Goal: Information Seeking & Learning: Compare options

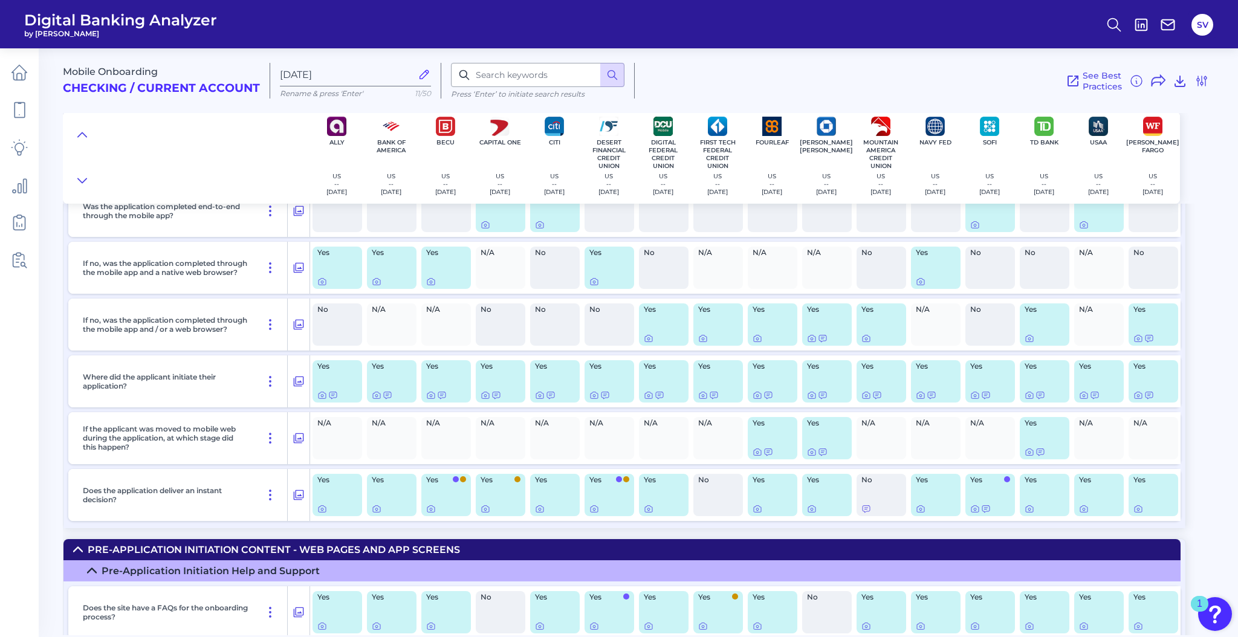
scroll to position [209, 0]
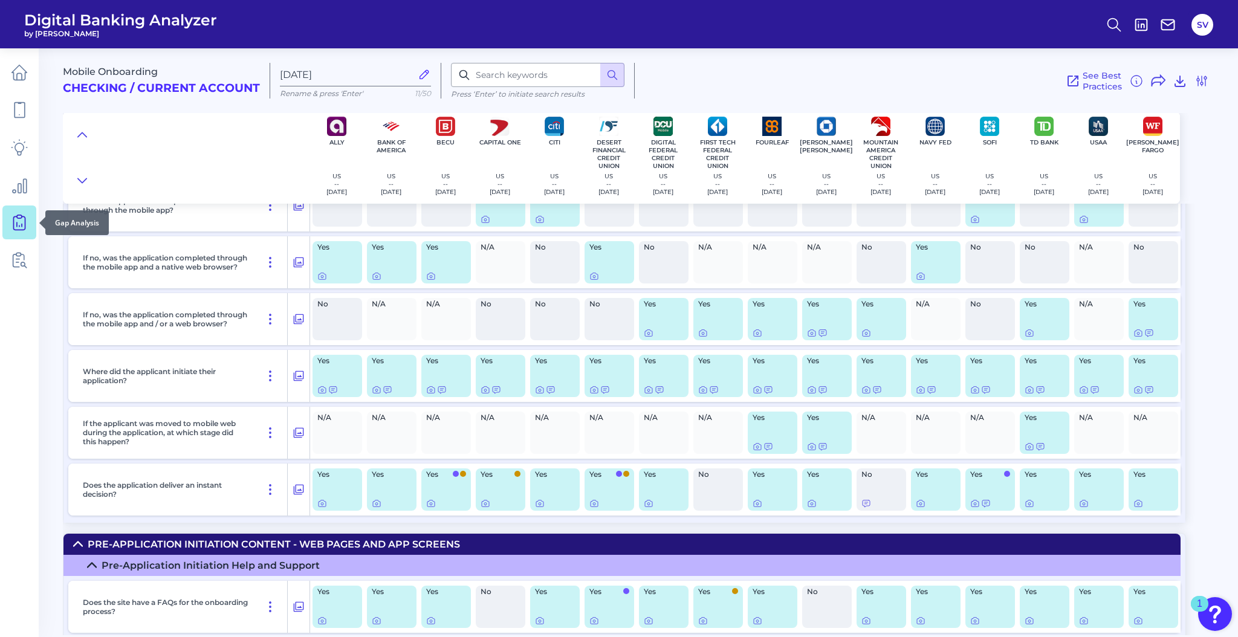
click at [20, 219] on icon at bounding box center [19, 222] width 17 height 17
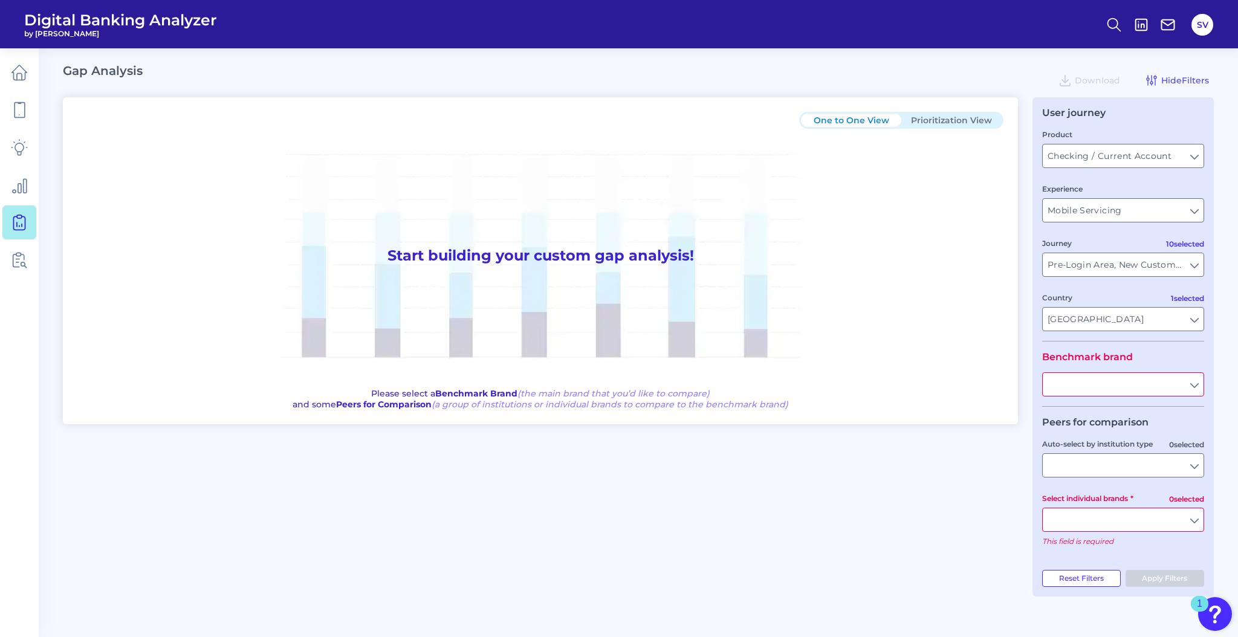
type input "All Countries"
type input "All Journeys"
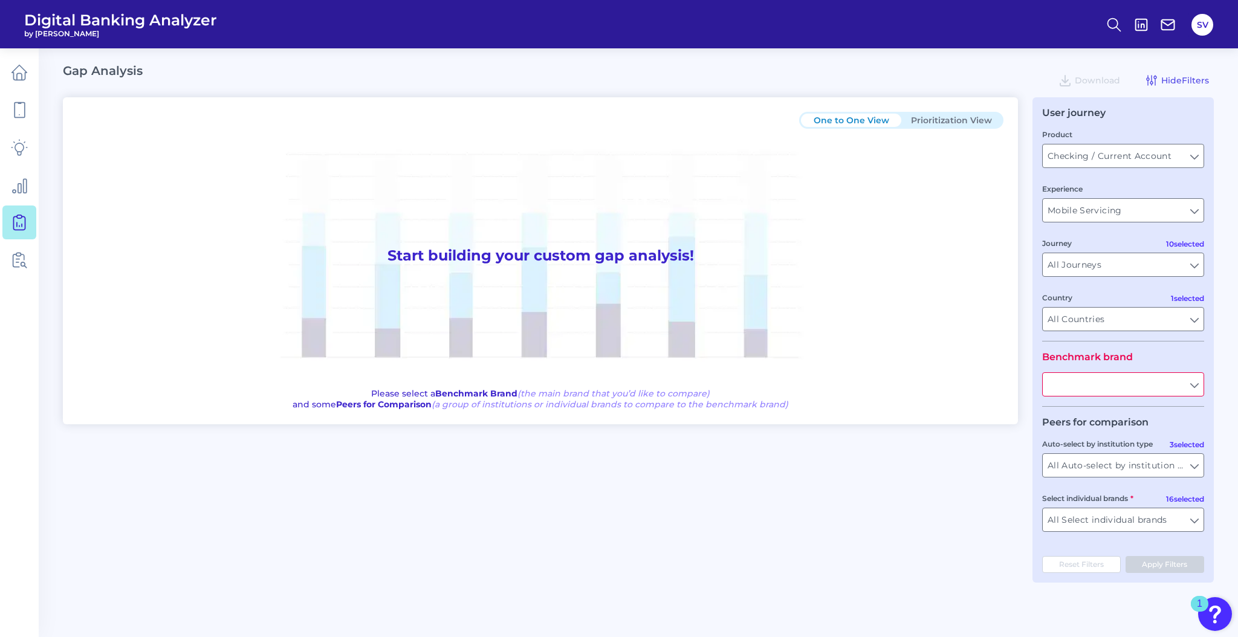
click at [950, 120] on button "Prioritization View" at bounding box center [951, 120] width 100 height 13
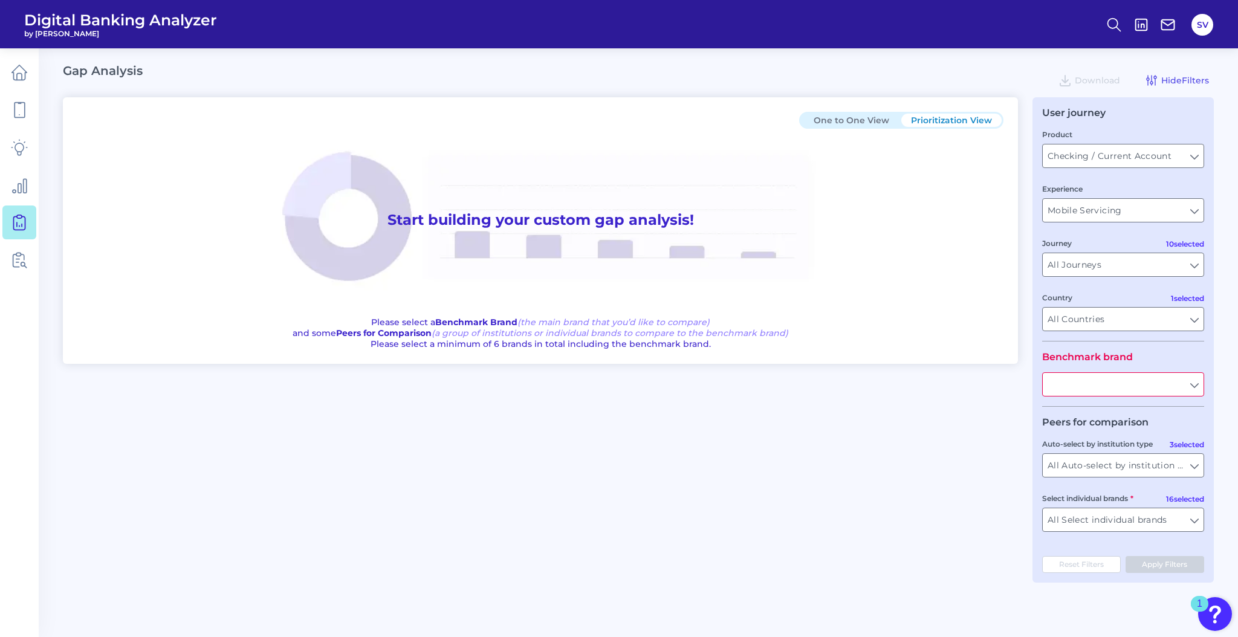
click at [841, 119] on button "One to One View" at bounding box center [851, 120] width 100 height 13
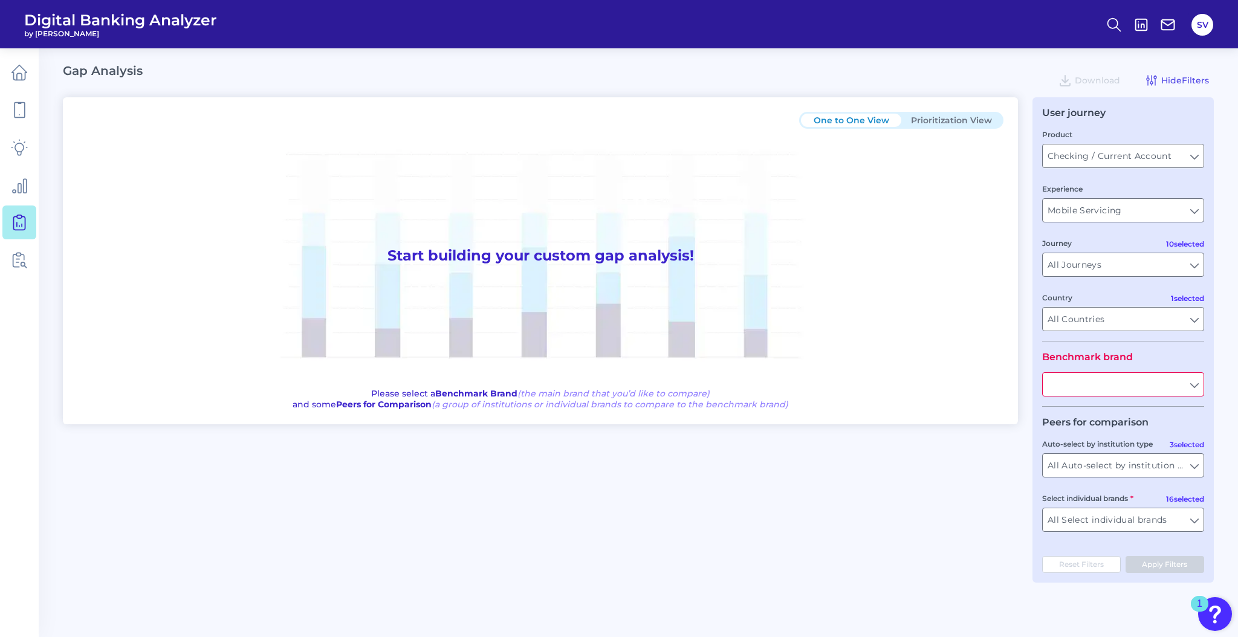
click at [1070, 396] on input "text" at bounding box center [1123, 384] width 161 height 23
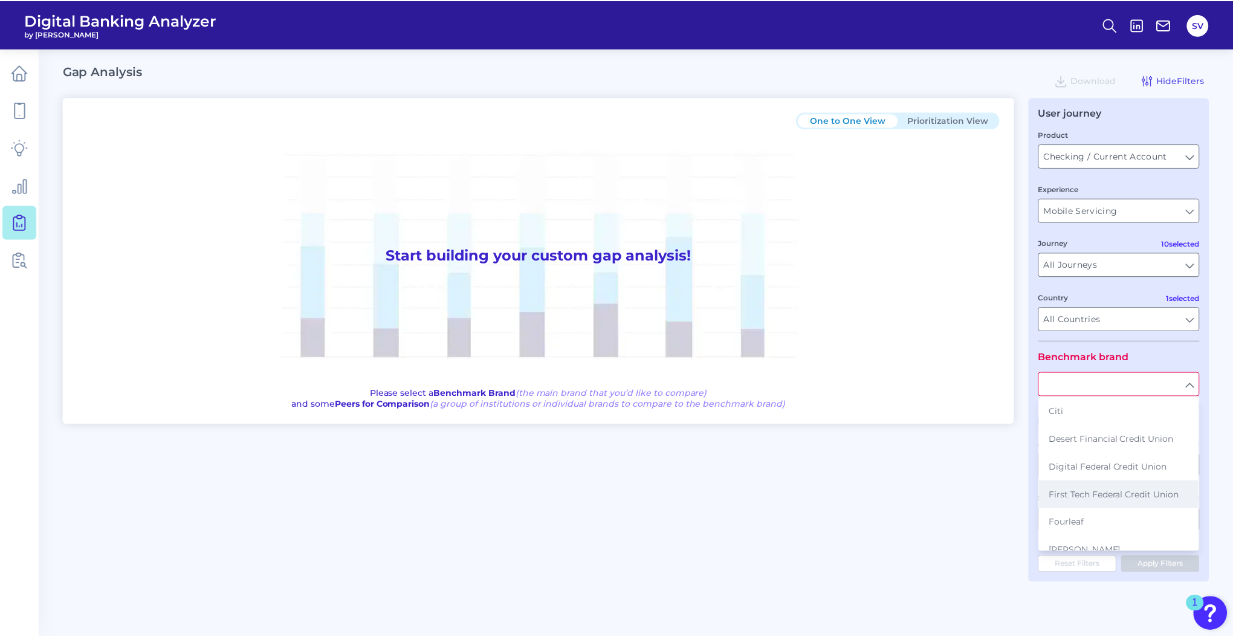
scroll to position [112, 0]
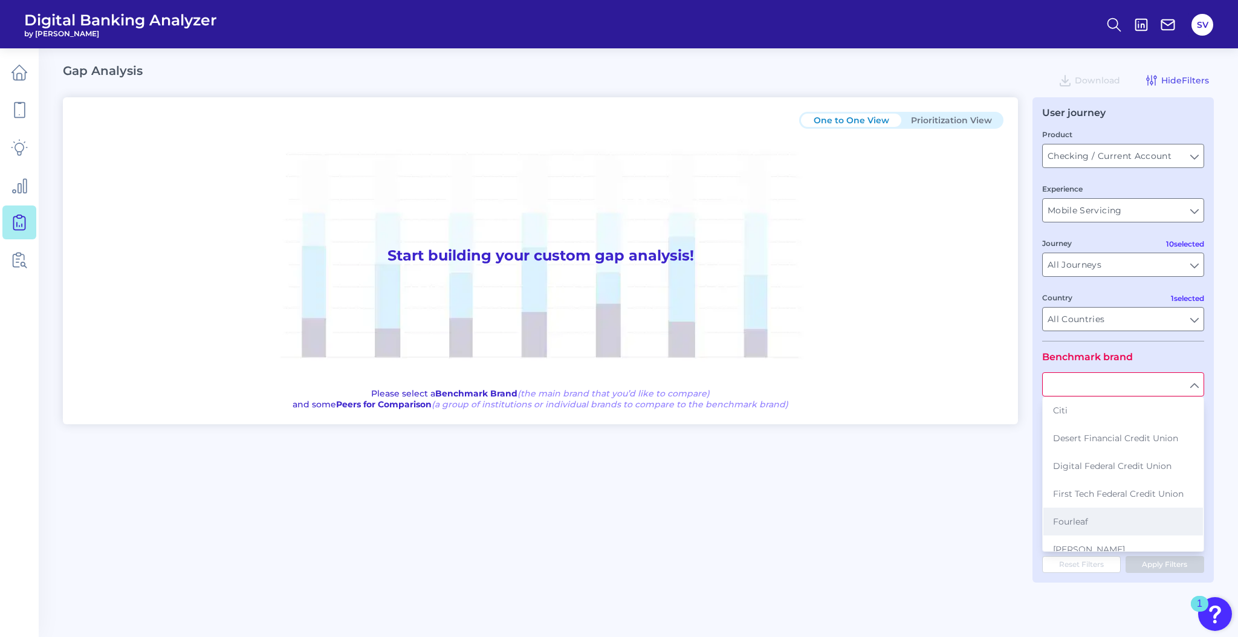
click at [1095, 517] on button "Fourleaf" at bounding box center [1123, 522] width 160 height 28
type input "Fourleaf"
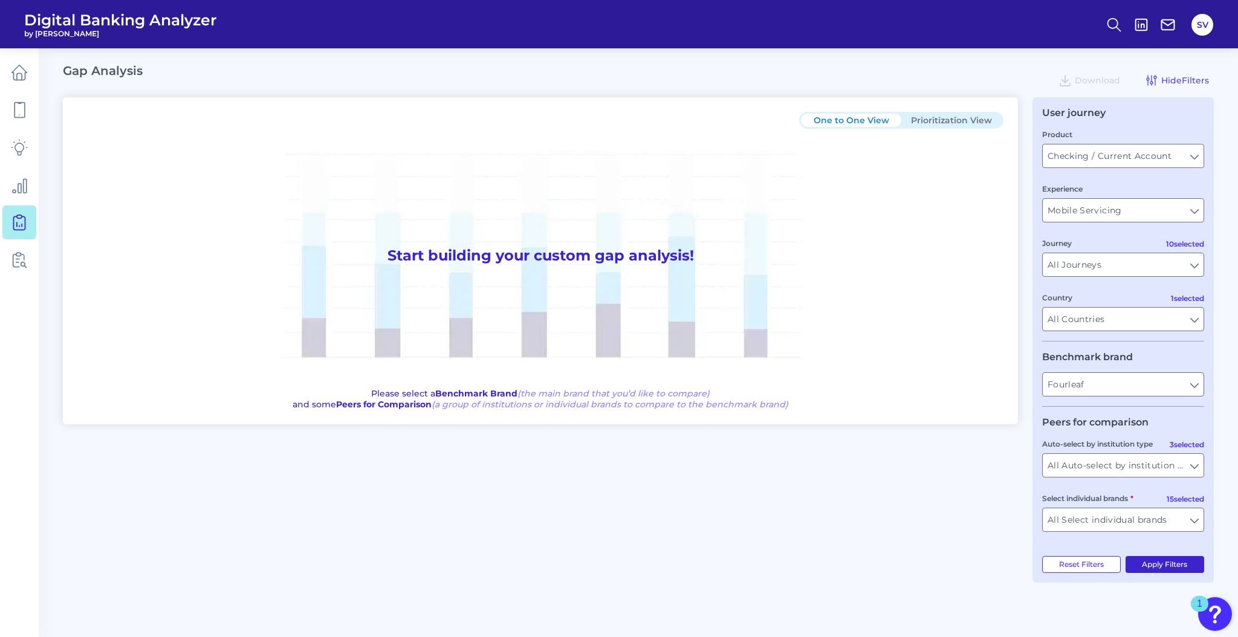
click at [1165, 571] on button "Apply Filters" at bounding box center [1164, 564] width 79 height 17
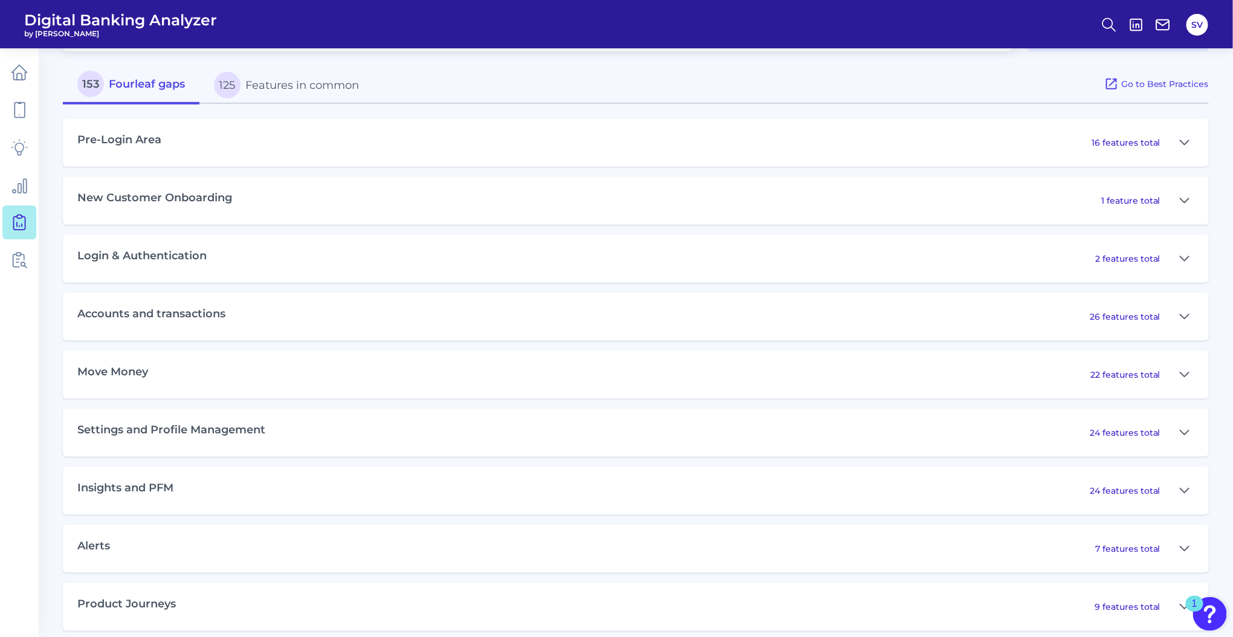
scroll to position [584, 0]
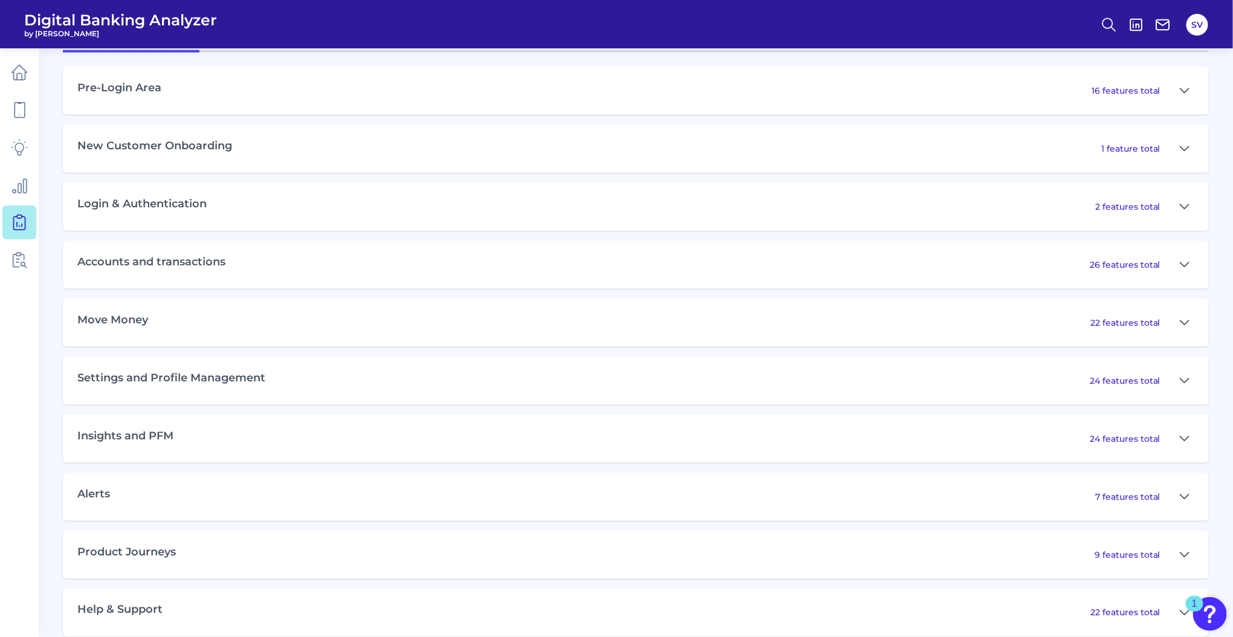
click at [416, 435] on div "Insights and PFM 24 features total" at bounding box center [636, 439] width 1146 height 48
click at [1182, 446] on icon at bounding box center [1185, 439] width 10 height 15
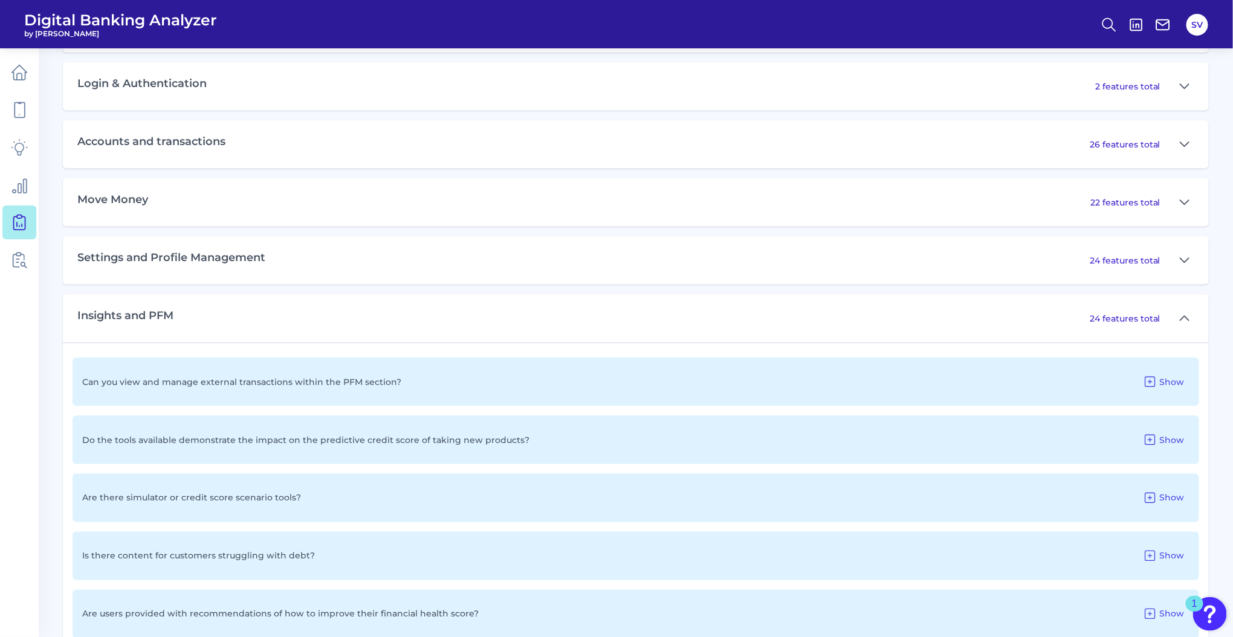
scroll to position [733, 0]
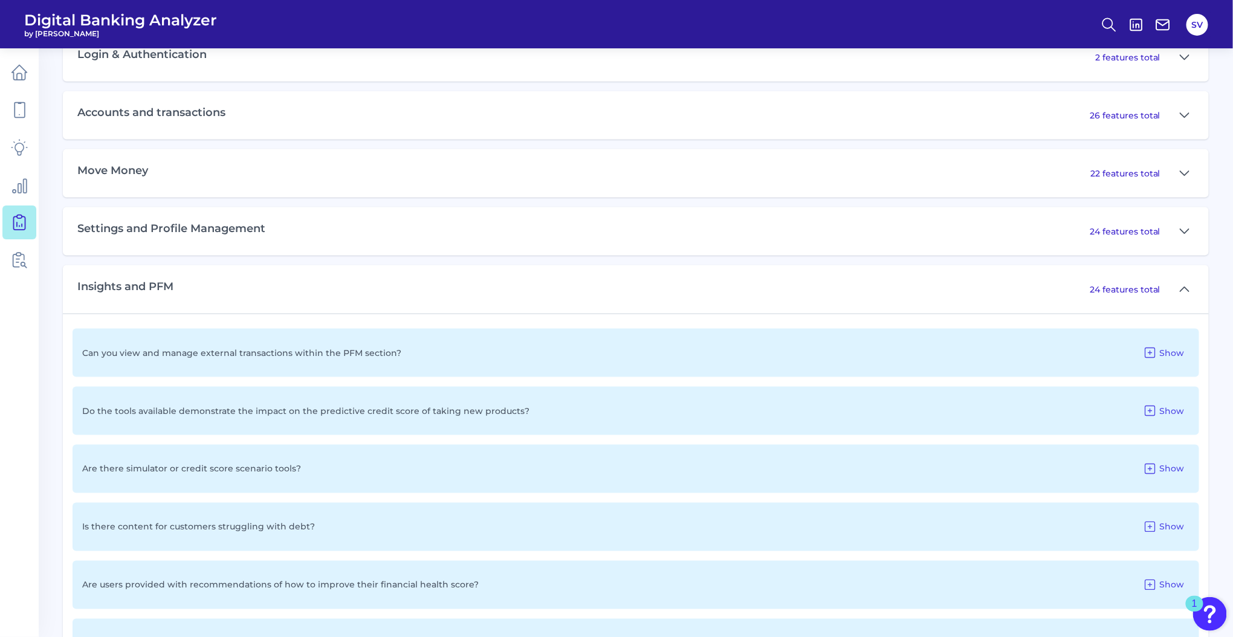
click at [155, 287] on h3 "Insights and PFM" at bounding box center [125, 286] width 96 height 13
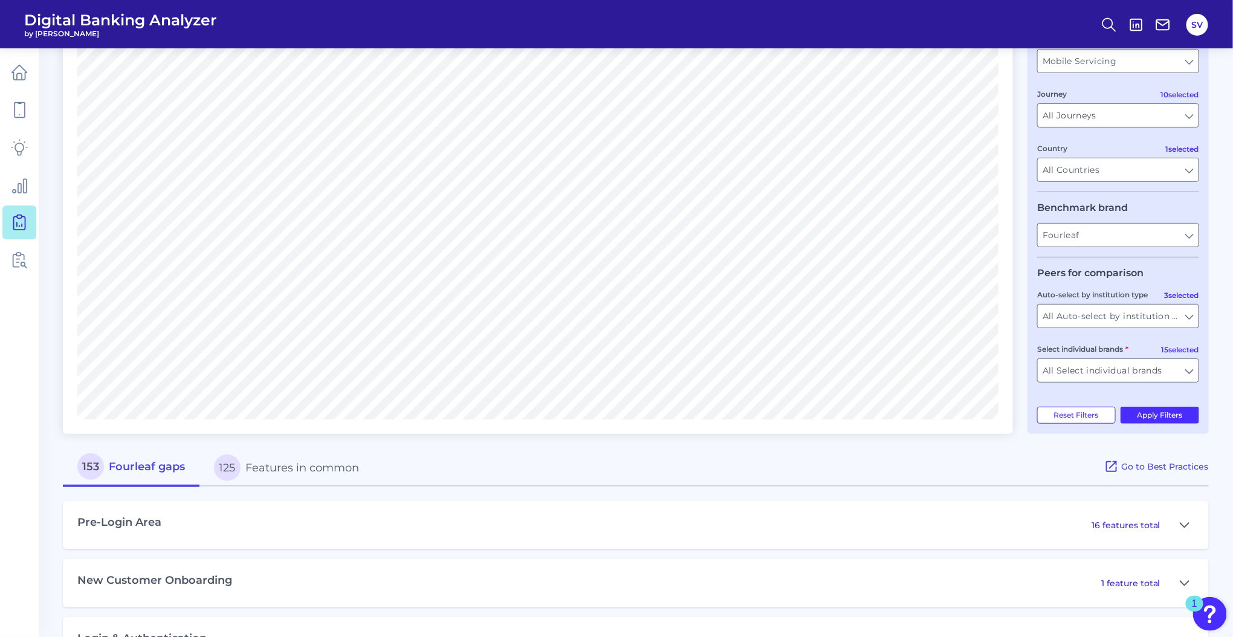
scroll to position [173, 0]
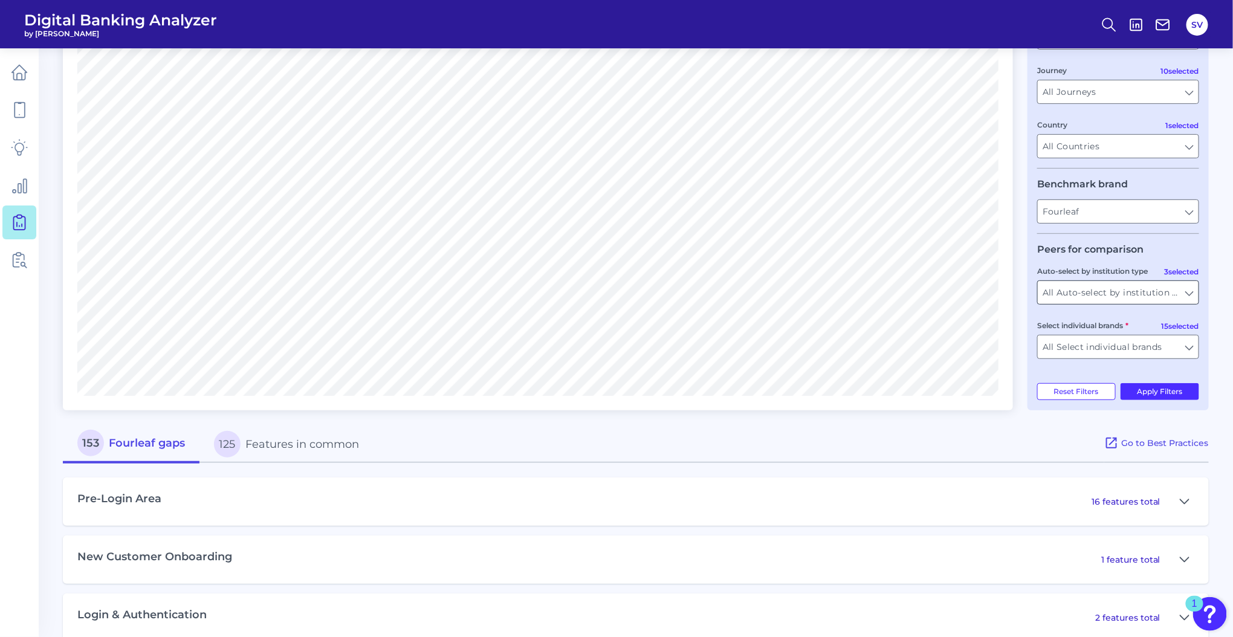
click at [1192, 299] on input "All Auto-select by institution types" at bounding box center [1118, 292] width 161 height 23
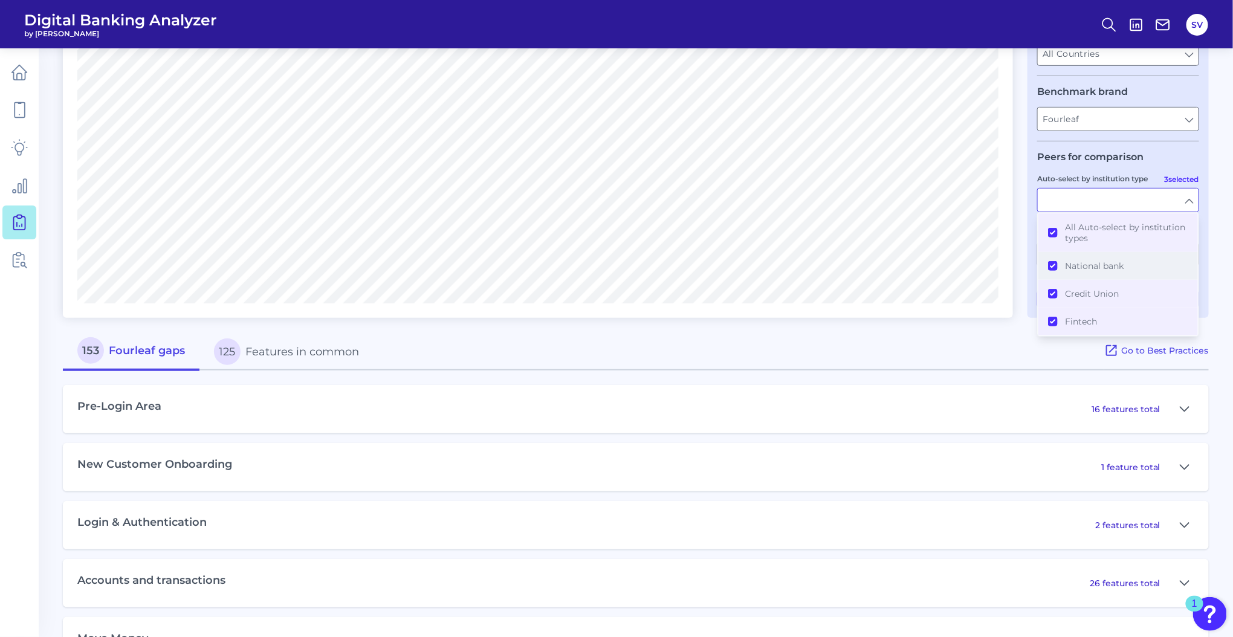
scroll to position [257, 0]
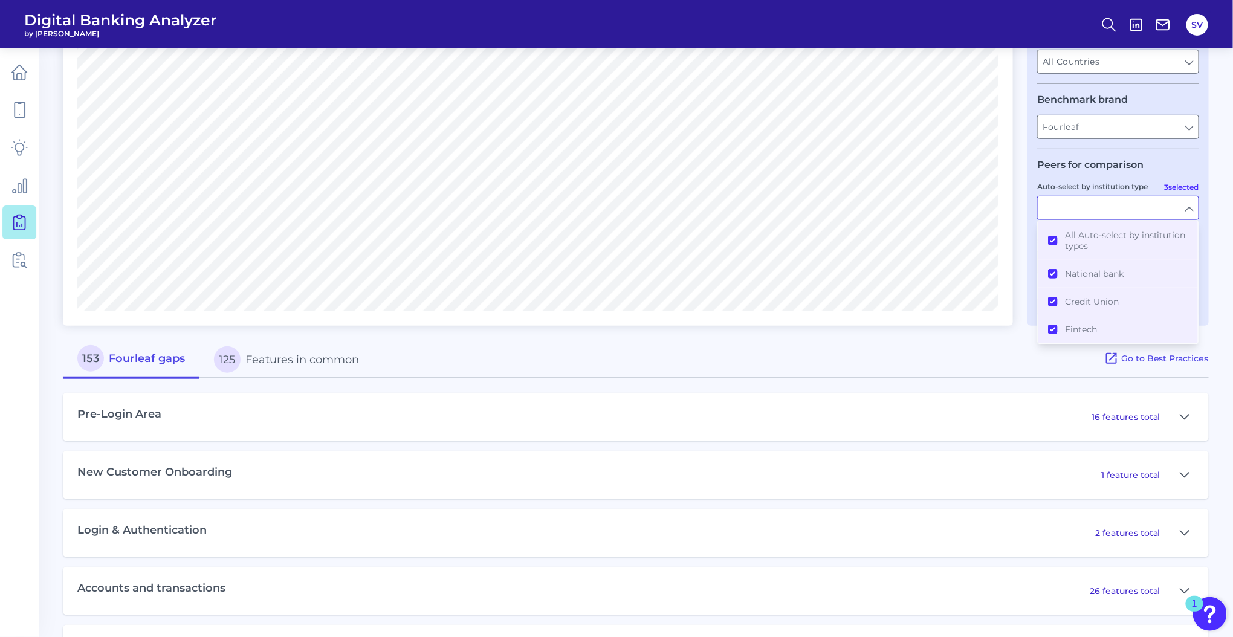
click at [971, 358] on div "153 Fourleaf gaps 125 Features in common" at bounding box center [583, 359] width 1041 height 38
type input "All Auto-select by institution types"
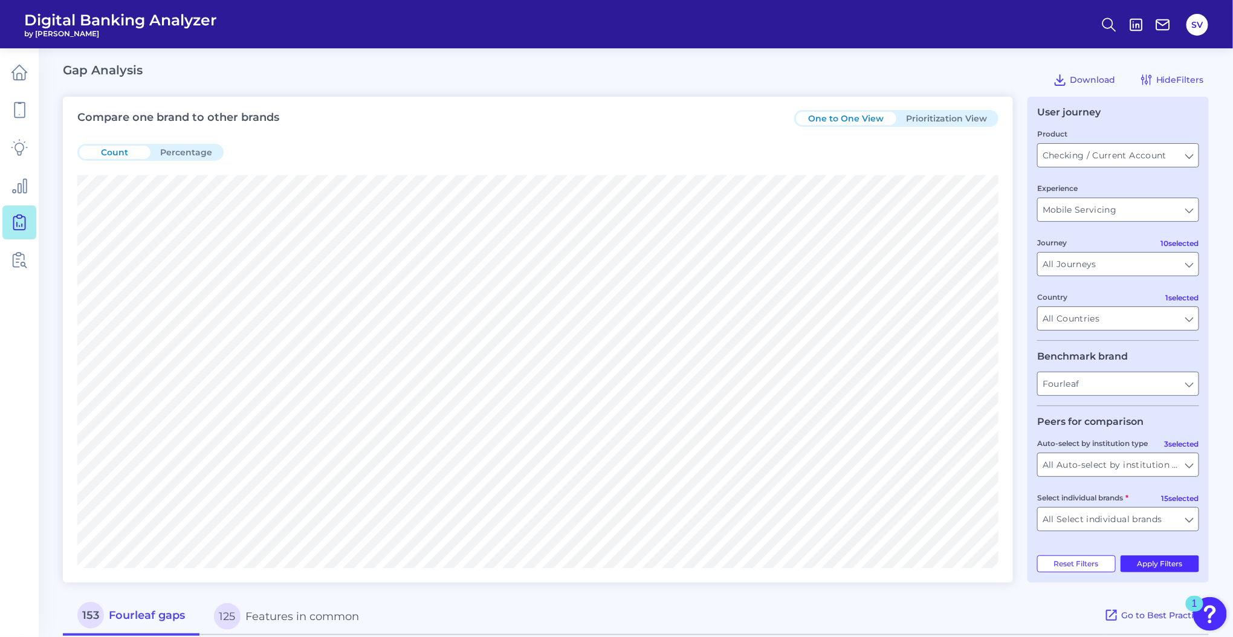
scroll to position [0, 0]
click at [190, 147] on button "Percentage" at bounding box center [185, 152] width 71 height 13
click at [964, 115] on button "Prioritization View" at bounding box center [946, 118] width 100 height 13
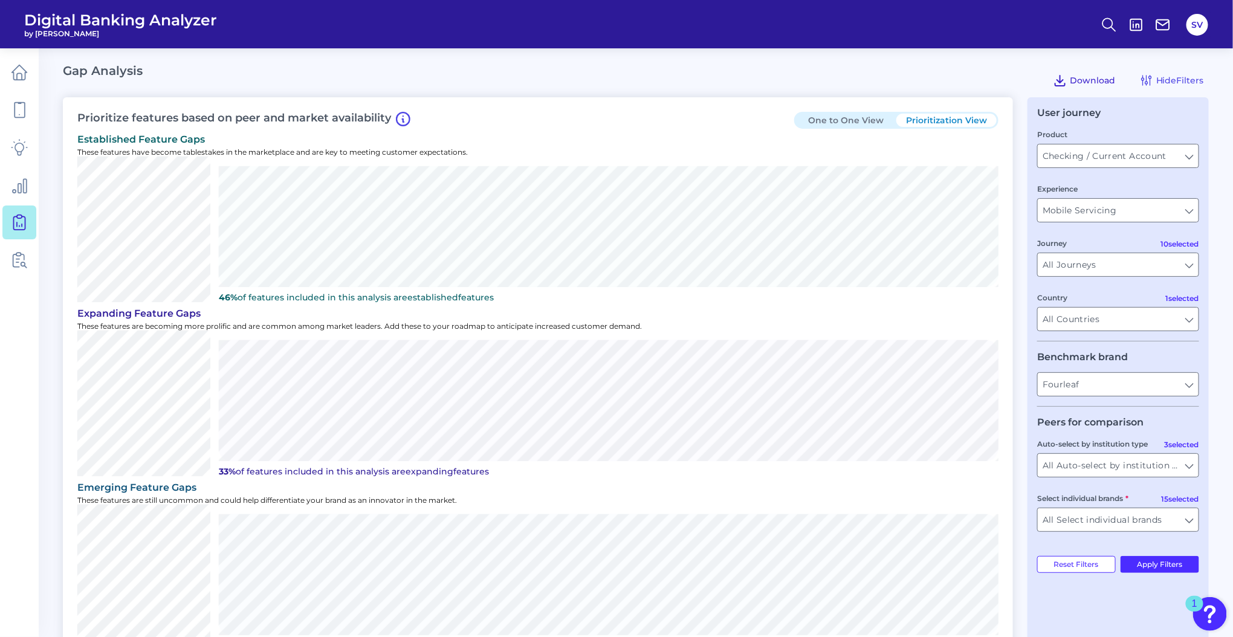
click at [1096, 76] on span "Download" at bounding box center [1092, 80] width 45 height 11
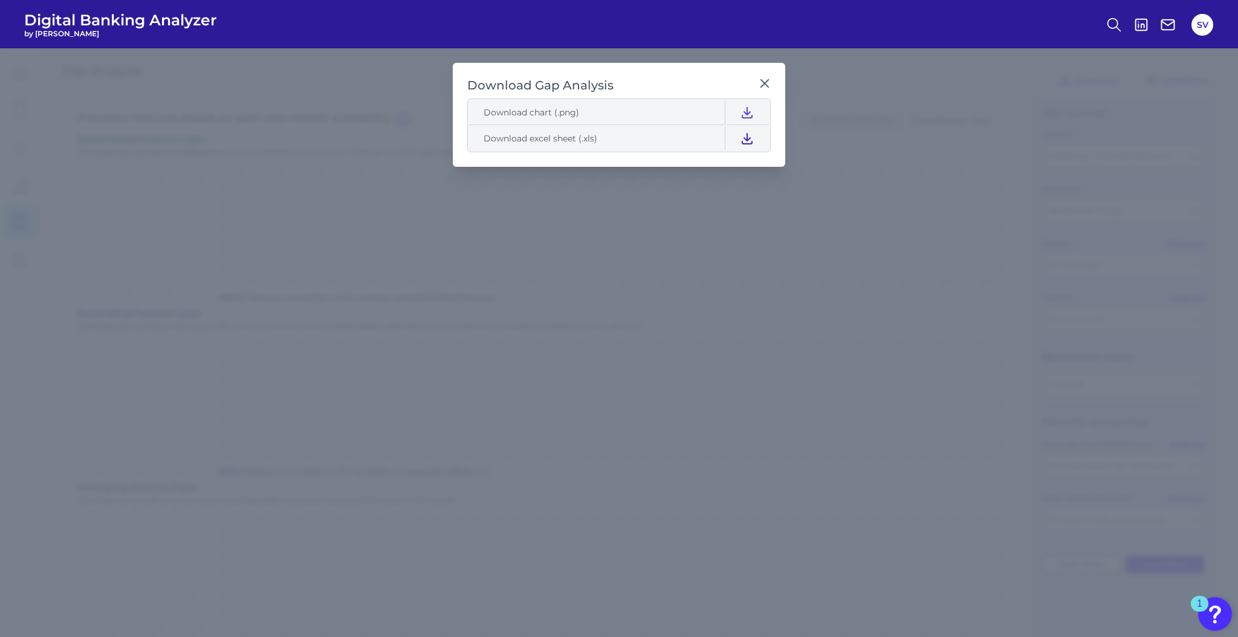
click at [749, 134] on icon at bounding box center [747, 138] width 15 height 15
